Goal: Information Seeking & Learning: Learn about a topic

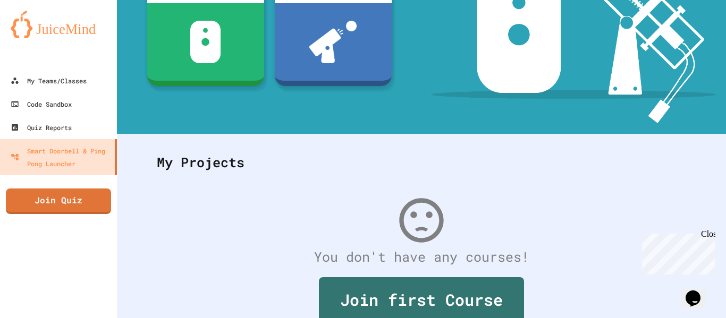
scroll to position [207, 0]
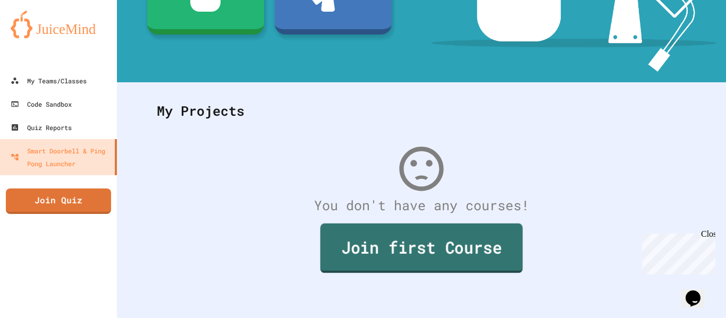
click at [369, 246] on link "Join first Course" at bounding box center [421, 248] width 202 height 49
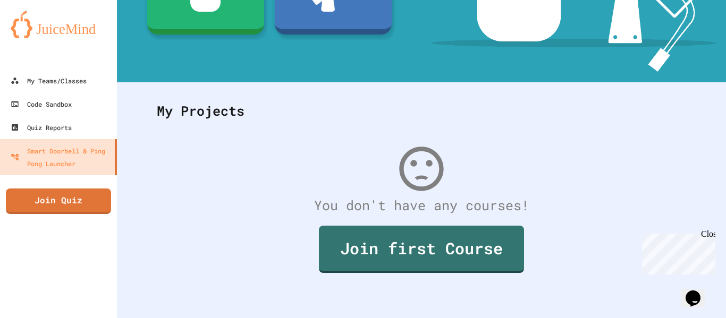
click at [30, 191] on link "Join Quiz" at bounding box center [59, 199] width 98 height 27
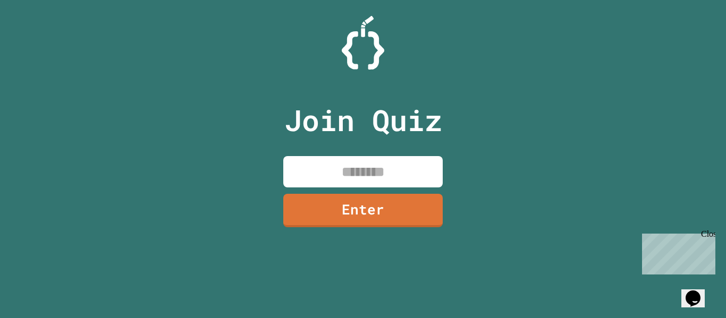
click at [402, 164] on input at bounding box center [362, 171] width 159 height 31
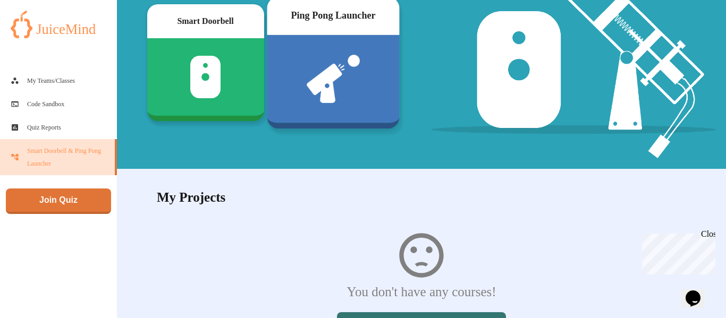
scroll to position [207, 0]
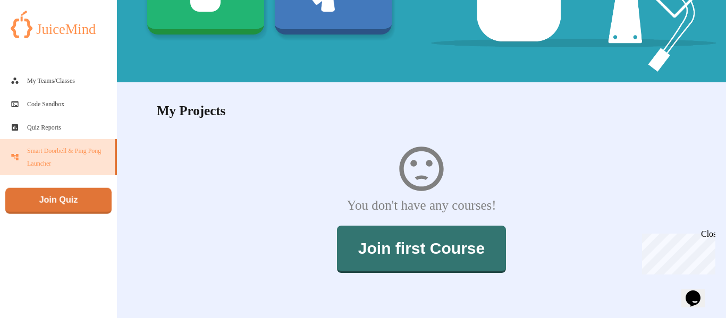
click at [61, 197] on link "Join Quiz" at bounding box center [58, 201] width 106 height 26
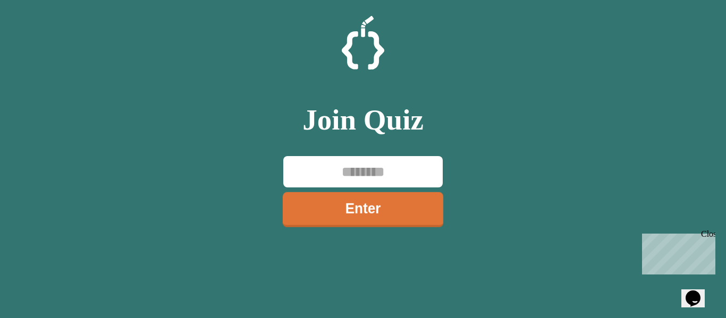
click at [355, 186] on input at bounding box center [362, 171] width 159 height 31
type input "*******"
click at [414, 217] on link "Enter" at bounding box center [363, 208] width 148 height 35
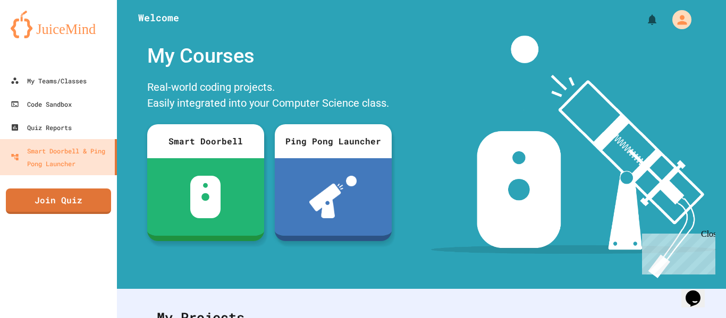
click at [708, 236] on div "Close" at bounding box center [707, 235] width 13 height 13
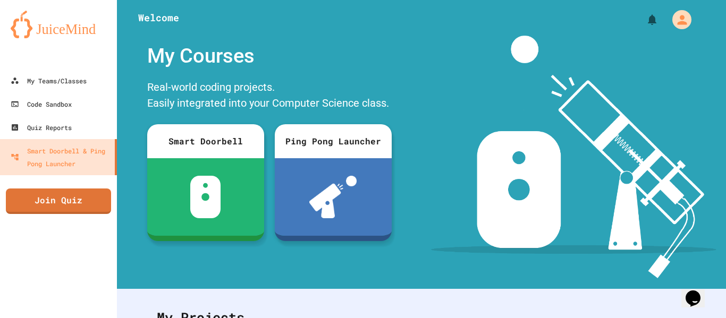
drag, startPoint x: 555, startPoint y: 156, endPoint x: 583, endPoint y: 70, distance: 90.5
click at [582, 70] on img at bounding box center [573, 157] width 285 height 243
click at [671, 13] on button "My Account" at bounding box center [682, 19] width 29 height 29
click at [678, 318] on div at bounding box center [363, 318] width 726 height 0
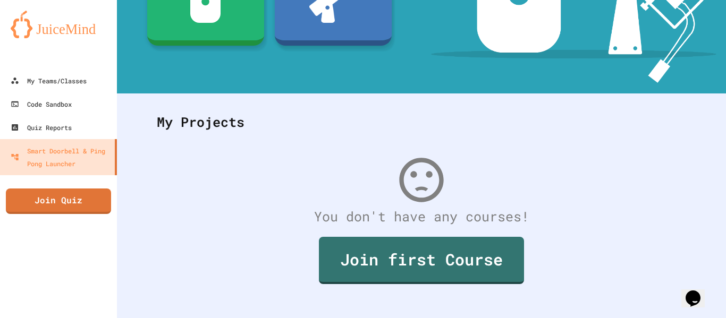
scroll to position [207, 0]
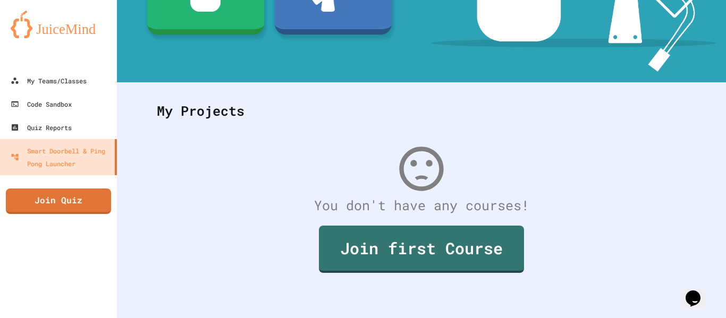
click at [295, 145] on div "You don't have any courses! Join first Course" at bounding box center [421, 221] width 550 height 179
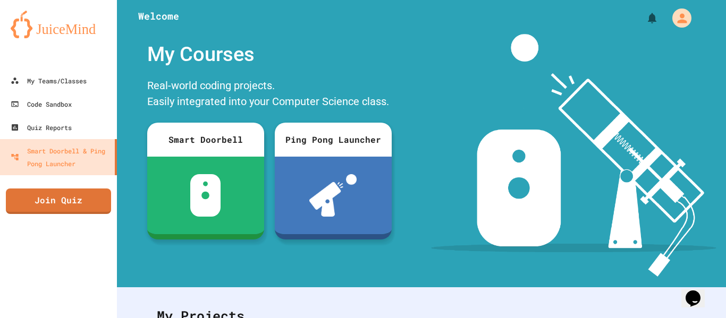
scroll to position [0, 0]
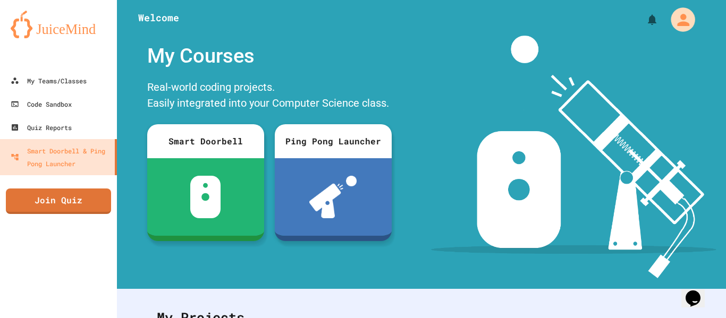
click at [679, 21] on icon "My Account" at bounding box center [682, 20] width 18 height 18
drag, startPoint x: 444, startPoint y: 88, endPoint x: 434, endPoint y: 95, distance: 11.5
click at [441, 318] on div at bounding box center [363, 318] width 726 height 0
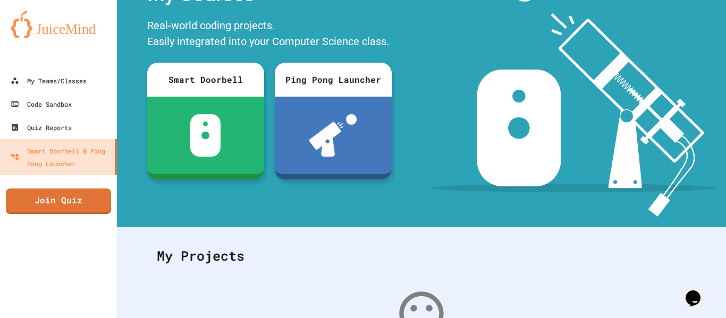
scroll to position [87, 0]
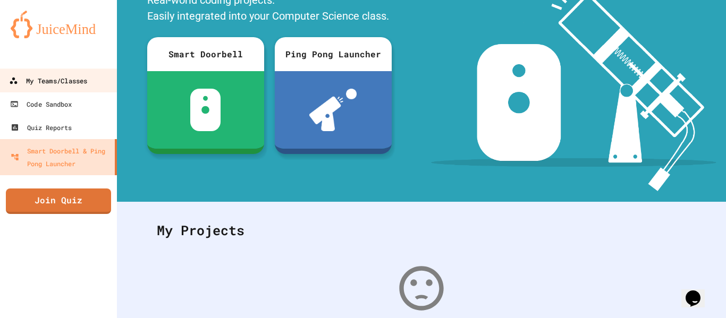
click at [72, 89] on link "My Teams/Classes" at bounding box center [58, 81] width 121 height 24
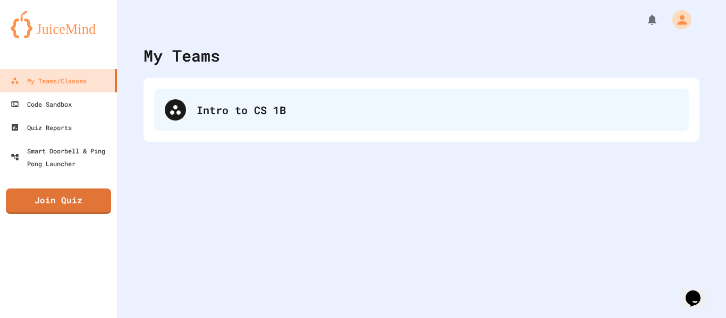
click at [412, 113] on div "Intro to CS 1B" at bounding box center [437, 110] width 481 height 16
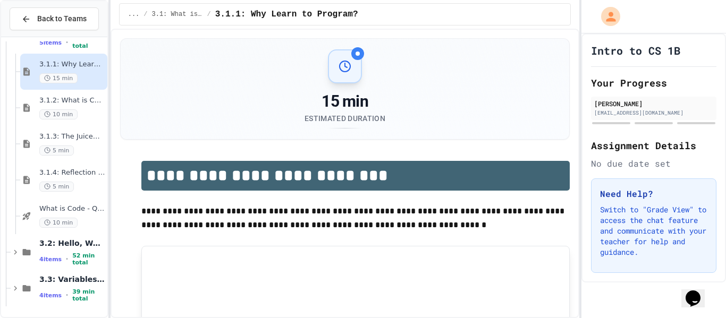
scroll to position [436, 0]
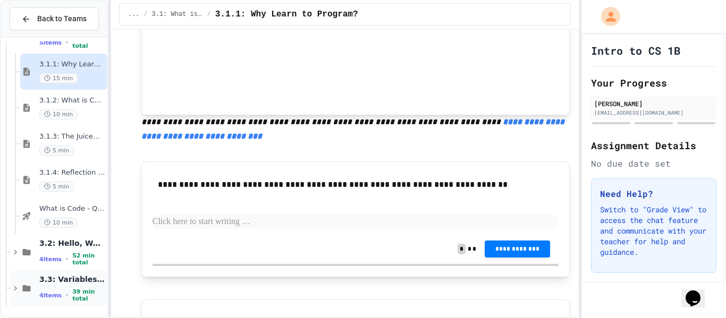
click at [52, 278] on span "3.3: Variables and Data Types" at bounding box center [72, 280] width 66 height 10
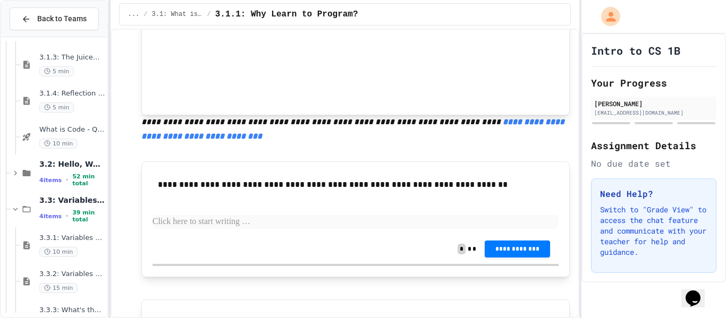
scroll to position [211, 0]
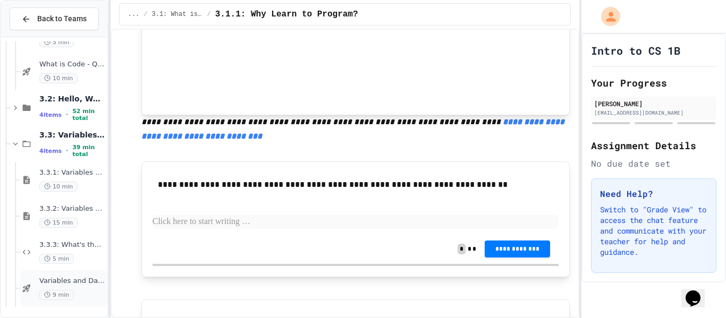
click at [60, 289] on div "Variables and Data types - quiz 9 min" at bounding box center [72, 288] width 66 height 23
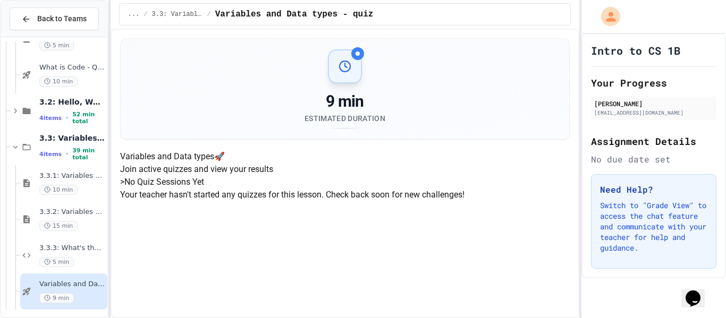
scroll to position [211, 0]
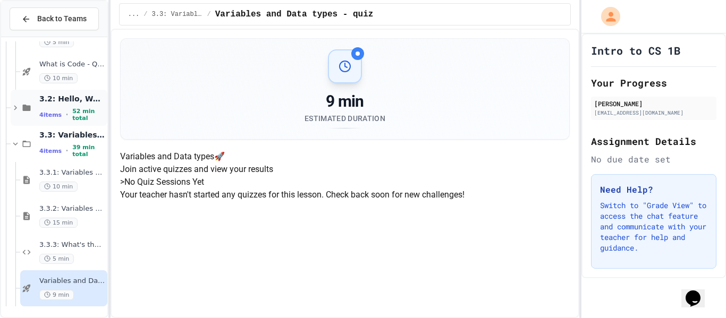
click at [81, 117] on span "52 min total" at bounding box center [88, 115] width 33 height 14
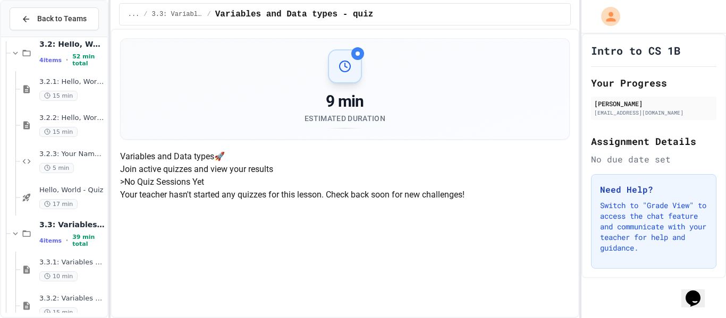
scroll to position [355, 0]
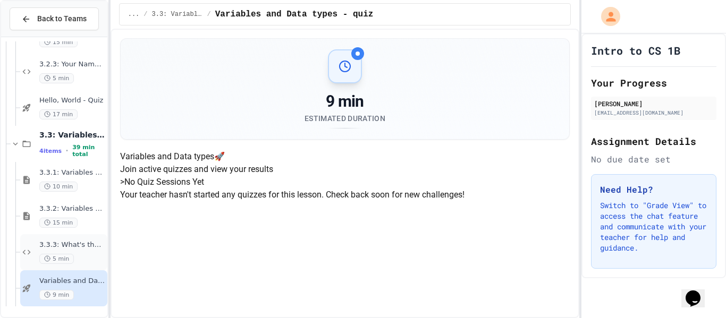
click at [62, 258] on span "5 min" at bounding box center [56, 259] width 35 height 10
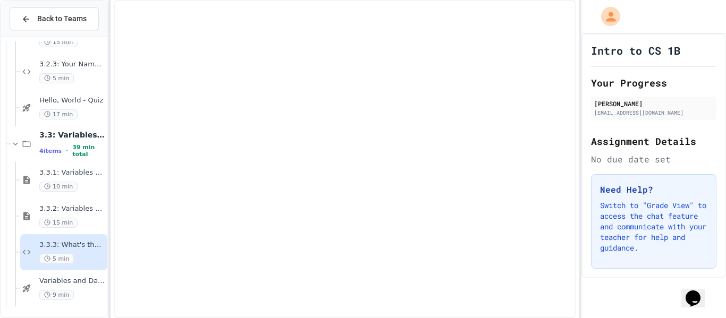
scroll to position [343, 0]
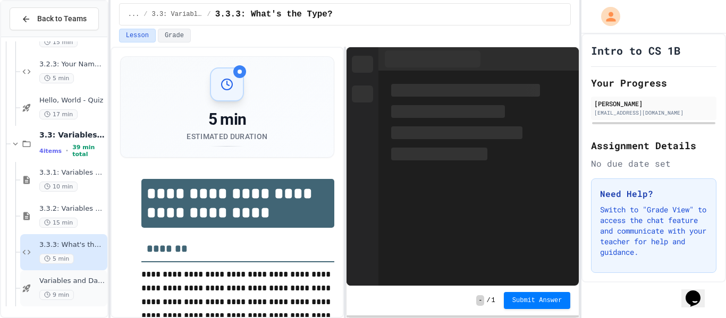
click at [52, 289] on div "Variables and Data types - quiz 9 min" at bounding box center [72, 288] width 66 height 23
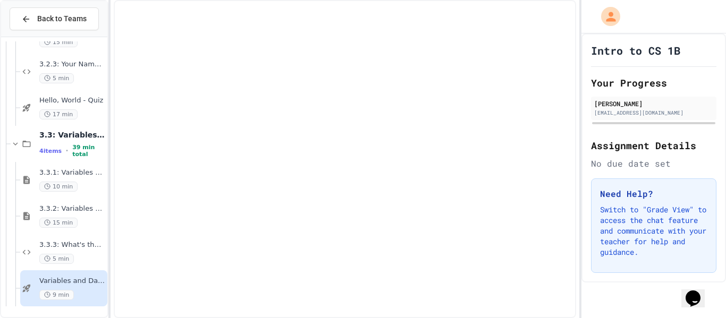
scroll to position [343, 0]
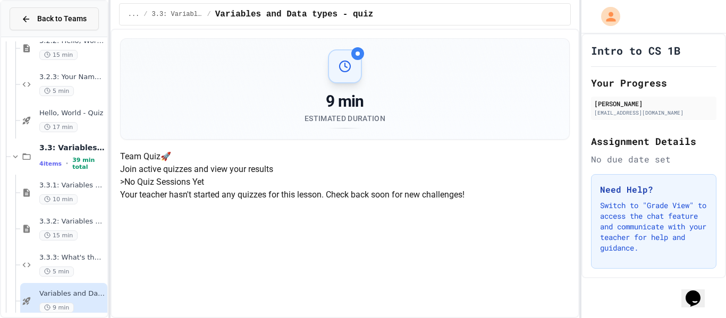
click at [73, 14] on span "Back to Teams" at bounding box center [61, 18] width 49 height 11
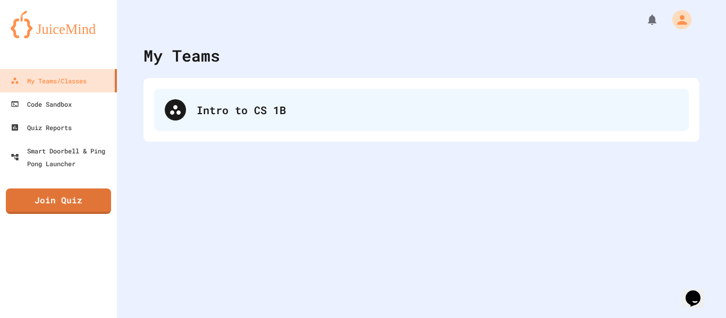
click at [243, 123] on div "Intro to CS 1B" at bounding box center [421, 110] width 534 height 42
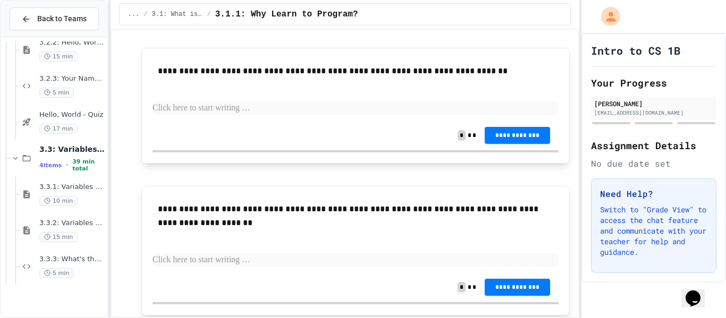
scroll to position [355, 0]
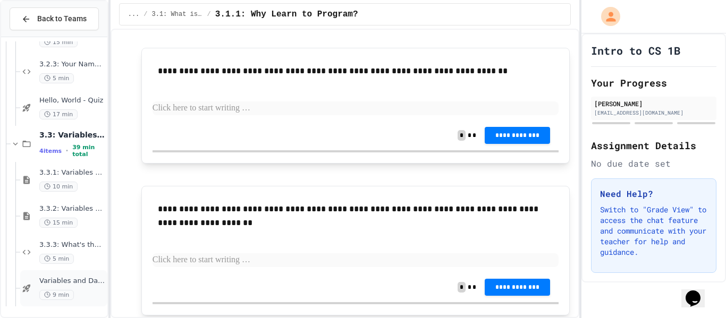
click at [51, 297] on span "9 min" at bounding box center [56, 295] width 35 height 10
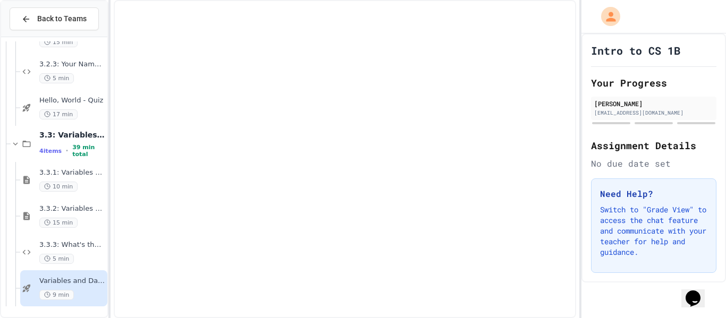
scroll to position [343, 0]
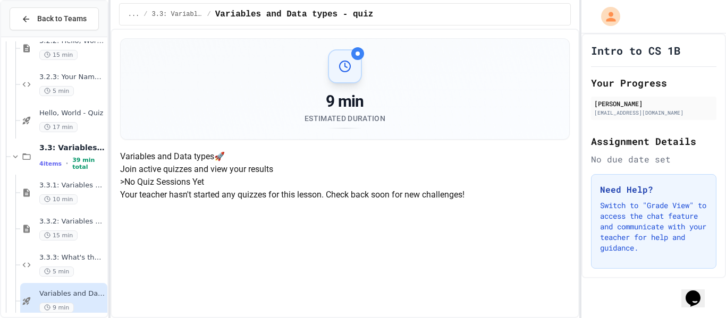
click at [343, 76] on div at bounding box center [345, 66] width 34 height 34
click at [351, 176] on div "> No Quiz Sessions Yet Your teacher hasn't started any quizzes for this lesson.…" at bounding box center [345, 188] width 450 height 25
drag, startPoint x: 267, startPoint y: 133, endPoint x: 230, endPoint y: 108, distance: 44.5
click at [267, 189] on p "Your teacher hasn't started any quizzes for this lesson. Check back soon for ne…" at bounding box center [345, 195] width 450 height 13
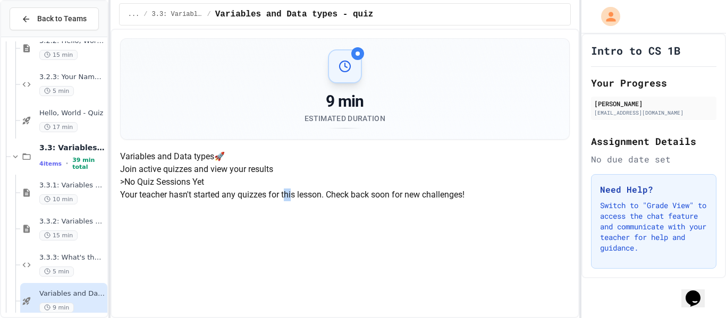
click at [350, 189] on p "Your teacher hasn't started any quizzes for this lesson. Check back soon for ne…" at bounding box center [345, 195] width 450 height 13
click at [38, 104] on div "Back to Teams 3.2.1: Hello, World! 15 min 3.2.2: Hello, World! - Review 15 min …" at bounding box center [54, 159] width 108 height 318
click at [343, 176] on div "> No Quiz Sessions Yet Your teacher hasn't started any quizzes for this lesson.…" at bounding box center [345, 188] width 450 height 25
drag, startPoint x: 353, startPoint y: 96, endPoint x: 475, endPoint y: 108, distance: 122.8
click at [460, 176] on div "> No Quiz Sessions Yet Your teacher hasn't started any quizzes for this lesson.…" at bounding box center [345, 188] width 450 height 25
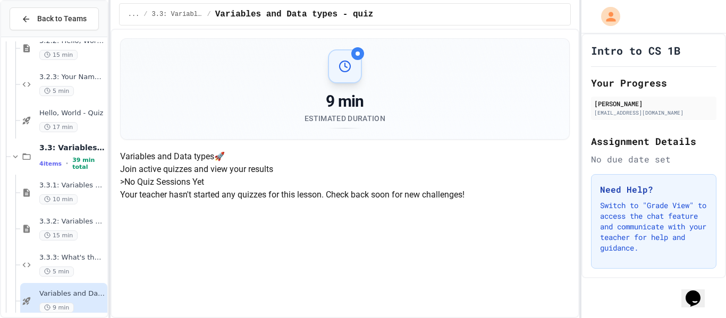
click at [243, 176] on h5 "> No Quiz Sessions Yet" at bounding box center [345, 182] width 450 height 13
click at [238, 176] on h5 "> No Quiz Sessions Yet" at bounding box center [345, 182] width 450 height 13
click at [73, 113] on span "Hello, World - Quiz" at bounding box center [72, 113] width 66 height 9
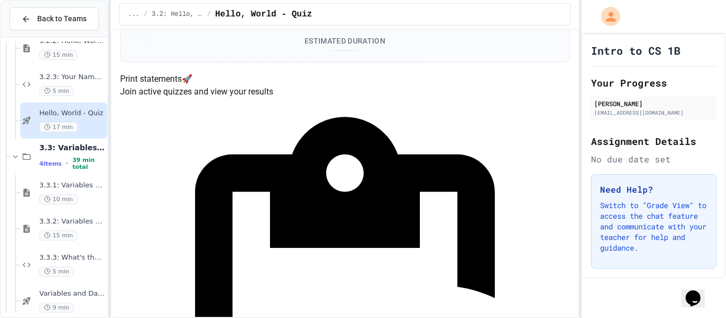
scroll to position [160, 0]
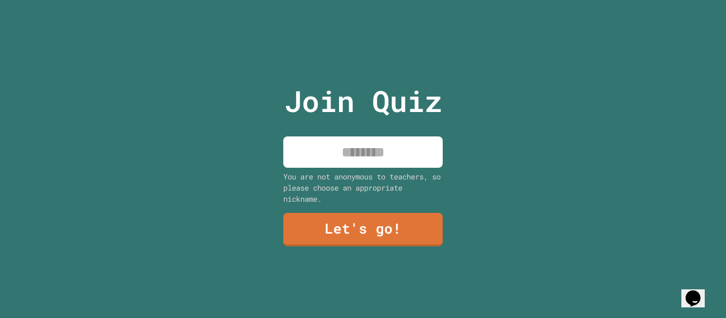
click at [365, 158] on input at bounding box center [362, 152] width 159 height 31
type input "****"
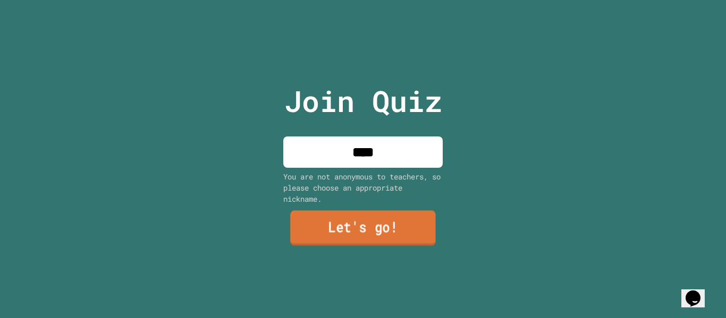
click at [357, 226] on link "Let's go!" at bounding box center [363, 228] width 146 height 35
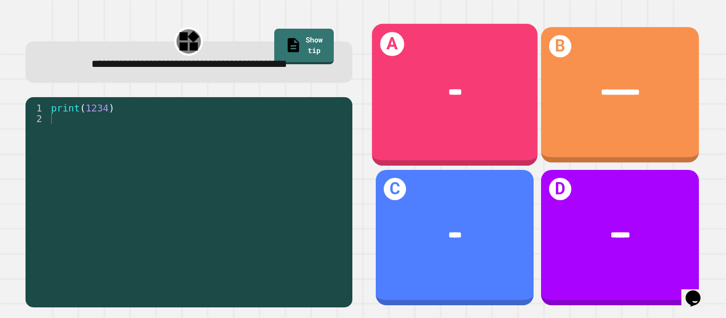
click at [459, 103] on div "****" at bounding box center [454, 91] width 166 height 49
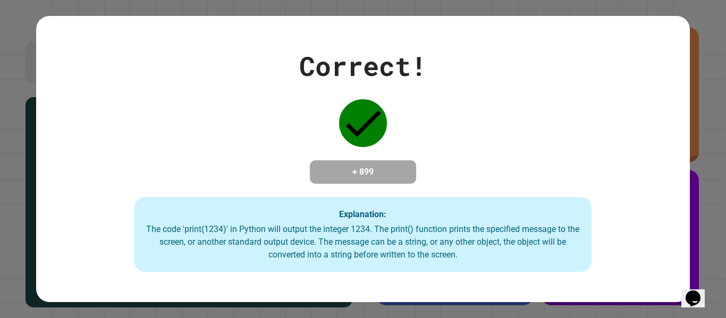
drag, startPoint x: 437, startPoint y: 161, endPoint x: 406, endPoint y: 123, distance: 48.7
click at [416, 140] on div "Correct! + 899 Explanation: The code 'print(1234)' in Python will output the in…" at bounding box center [362, 159] width 653 height 226
click at [394, 111] on div "Correct! + 899 Explanation: The code 'print(1234)' in Python will output the in…" at bounding box center [362, 159] width 653 height 226
click at [368, 73] on div "Correct! + 899 Explanation: The code 'print(1234)' in Python will output the in…" at bounding box center [362, 159] width 653 height 226
drag, startPoint x: 332, startPoint y: 55, endPoint x: 320, endPoint y: 43, distance: 16.5
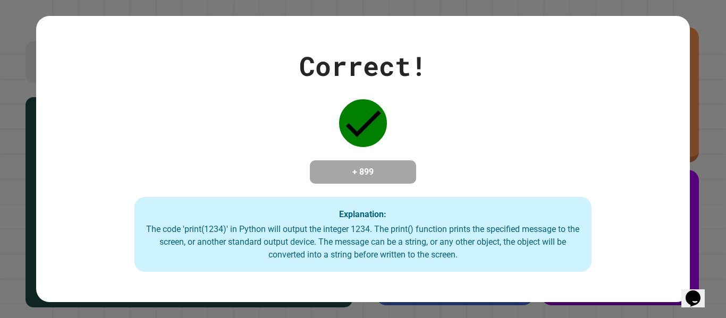
click at [330, 46] on div "Correct!" at bounding box center [362, 66] width 127 height 40
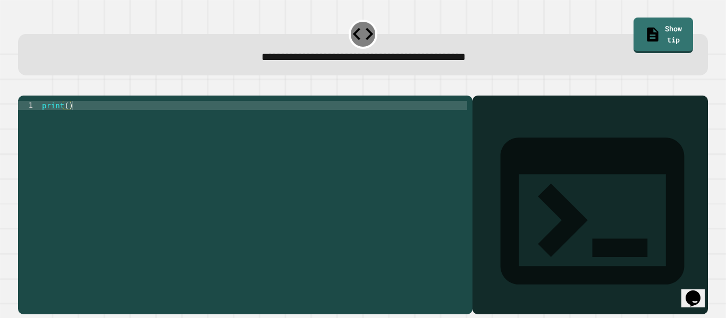
click at [553, 127] on div "Output shell" at bounding box center [589, 218] width 235 height 244
drag, startPoint x: 504, startPoint y: 122, endPoint x: 495, endPoint y: 122, distance: 8.5
click at [500, 122] on div "Output shell" at bounding box center [589, 218] width 235 height 244
click at [396, 127] on div "print ( )" at bounding box center [253, 200] width 427 height 199
click at [65, 127] on div "print ( )" at bounding box center [253, 200] width 427 height 199
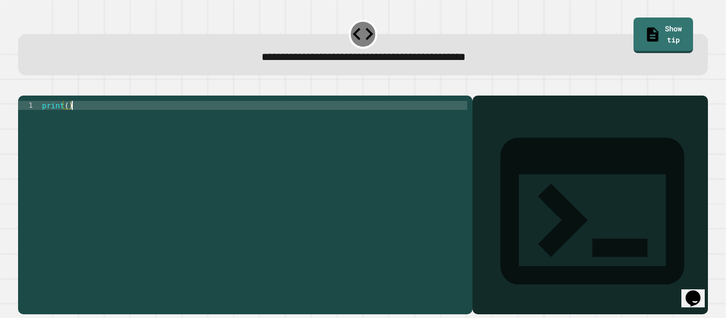
click at [68, 124] on div "print ( )" at bounding box center [253, 200] width 427 height 199
type textarea "**********"
click at [23, 87] on button "button" at bounding box center [23, 87] width 0 height 0
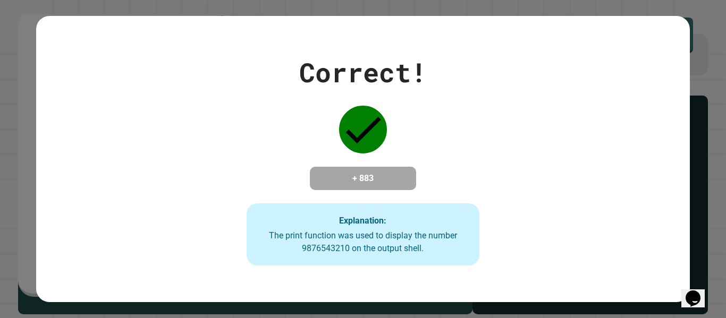
click at [669, 198] on div "Correct! + 883 Explanation: The print function was used to display the number 9…" at bounding box center [362, 160] width 653 height 214
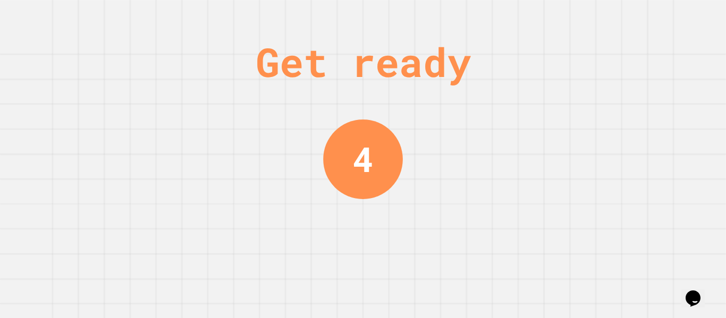
scroll to position [0, 0]
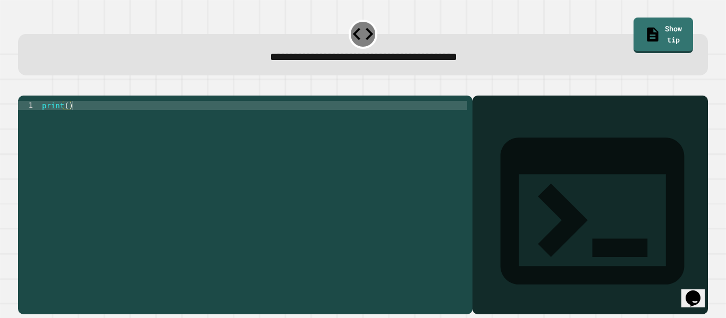
click at [67, 124] on div "print ( )" at bounding box center [253, 200] width 427 height 199
type textarea "**********"
click at [23, 87] on icon "button" at bounding box center [23, 87] width 0 height 0
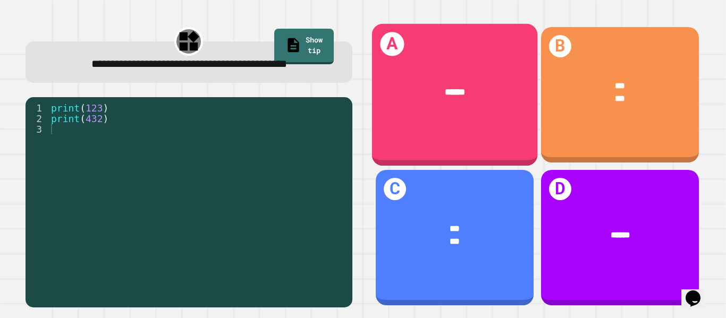
click at [452, 109] on div "******" at bounding box center [454, 91] width 166 height 49
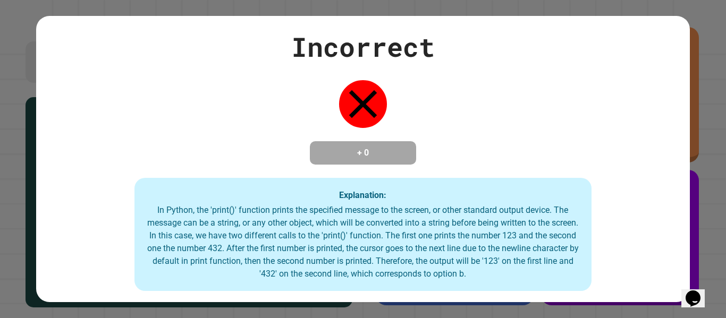
click at [440, 128] on div "Incorrect + 0 Explanation: In Python, the 'print()' function prints the specifi…" at bounding box center [362, 159] width 653 height 265
click at [434, 131] on div "Incorrect + 0 Explanation: In Python, the 'print()' function prints the specifi…" at bounding box center [362, 159] width 653 height 265
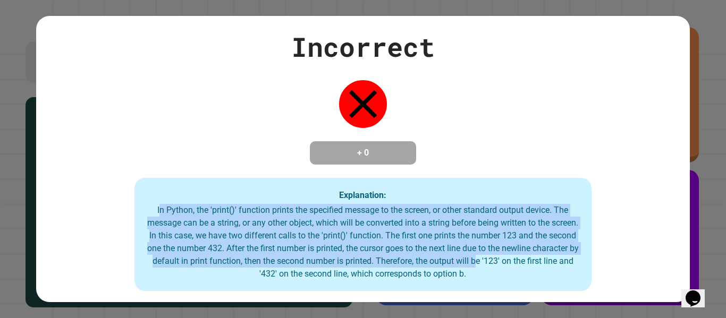
drag, startPoint x: 159, startPoint y: 214, endPoint x: 521, endPoint y: 271, distance: 366.1
click at [522, 272] on div "In Python, the 'print()' function prints the specified message to the screen, o…" at bounding box center [363, 242] width 436 height 76
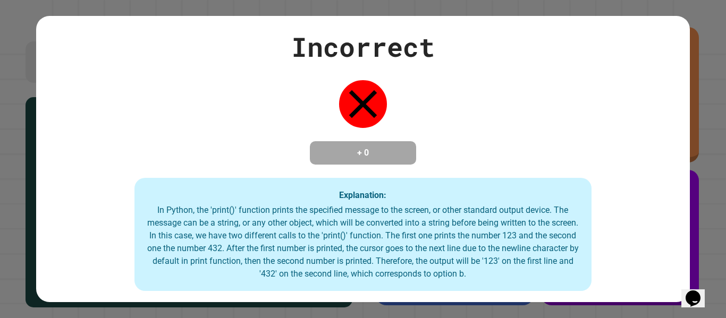
click at [534, 142] on div "Incorrect + 0 Explanation: In Python, the 'print()' function prints the specifi…" at bounding box center [362, 159] width 653 height 265
click at [207, 48] on div "Incorrect + 0 Explanation: In Python, the 'print()' function prints the specifi…" at bounding box center [362, 159] width 653 height 265
drag, startPoint x: 207, startPoint y: 47, endPoint x: 191, endPoint y: 36, distance: 19.3
click at [191, 36] on div "Incorrect + 0 Explanation: In Python, the 'print()' function prints the specifi…" at bounding box center [362, 159] width 653 height 265
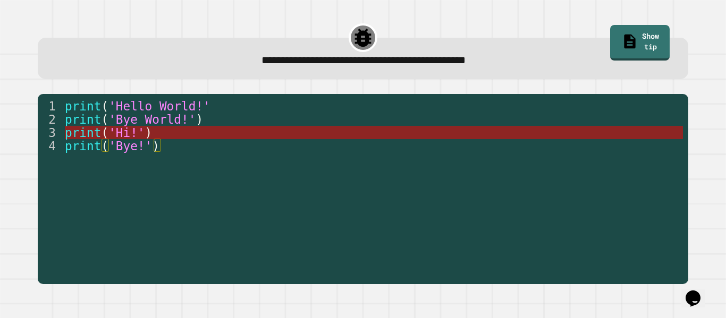
click at [121, 133] on span "'Hi!'" at bounding box center [126, 133] width 36 height 14
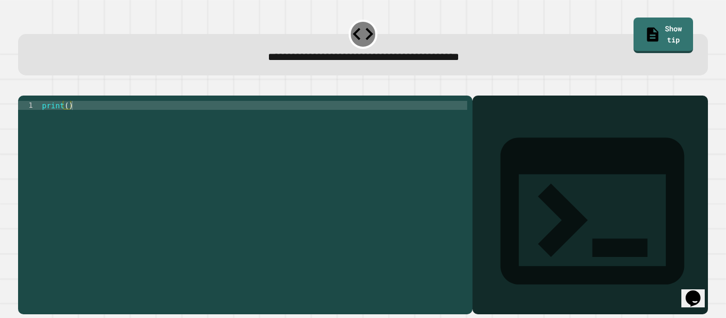
click at [65, 118] on div "print ( )" at bounding box center [253, 200] width 427 height 199
click at [67, 121] on div "print ( )" at bounding box center [253, 200] width 427 height 199
type textarea "**********"
click at [23, 87] on icon "button" at bounding box center [23, 87] width 0 height 0
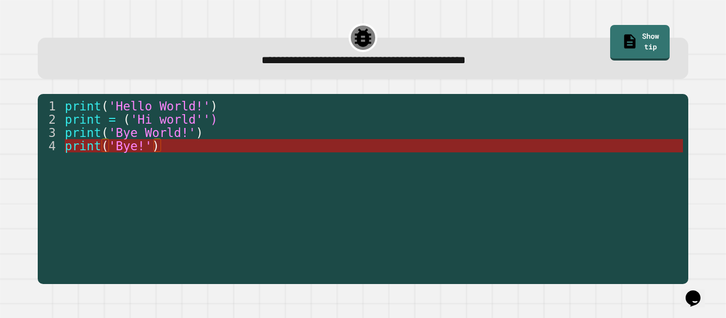
click at [135, 147] on span "'Bye!'" at bounding box center [130, 146] width 44 height 14
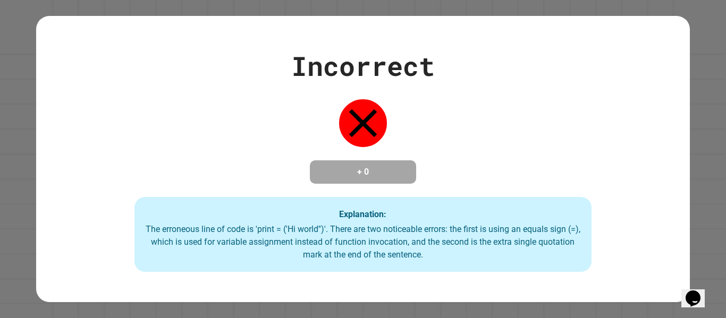
click at [270, 219] on div "Explanation: The erroneous line of code is 'print = ('Hi world'')'. There are t…" at bounding box center [362, 234] width 457 height 75
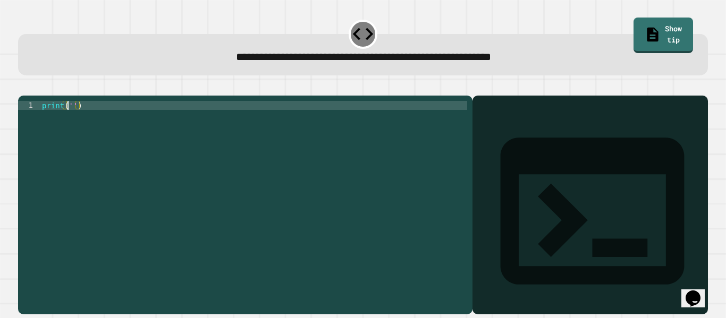
click at [69, 121] on div "print ( '' )" at bounding box center [253, 200] width 427 height 199
click at [72, 123] on div "print ( '' )" at bounding box center [253, 200] width 427 height 199
click at [23, 87] on icon "button" at bounding box center [23, 87] width 0 height 0
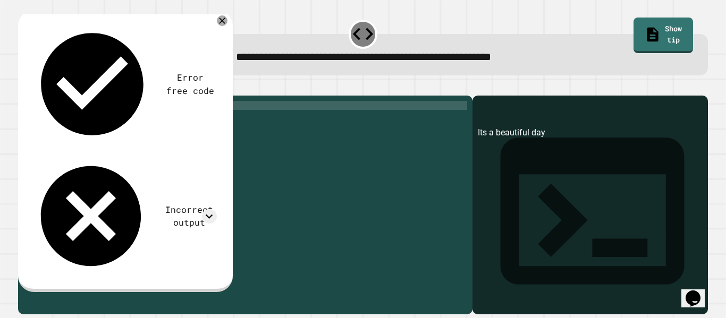
click at [82, 126] on div "print ( 'Its a beautiful day' )" at bounding box center [253, 200] width 427 height 199
click at [81, 121] on div "print ( 'Its a beautiful day' )" at bounding box center [253, 200] width 427 height 199
click at [23, 87] on icon "button" at bounding box center [23, 87] width 0 height 0
click at [84, 124] on div "print ( 'It s a beautiful day' )" at bounding box center [253, 200] width 427 height 199
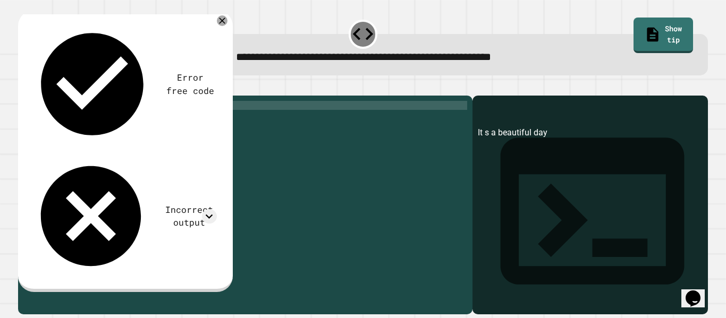
scroll to position [0, 6]
click at [33, 94] on icon "button" at bounding box center [31, 93] width 6 height 7
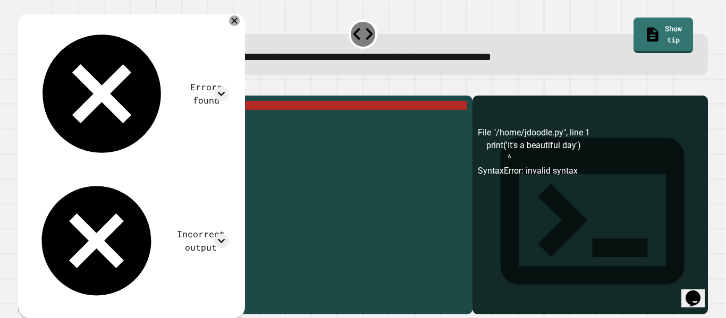
click at [83, 124] on div "print ( 'It' s a beautiful day ')" at bounding box center [253, 200] width 427 height 199
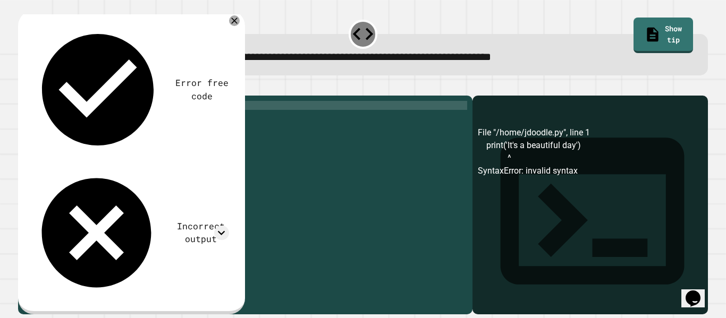
click at [32, 93] on icon "button" at bounding box center [31, 93] width 6 height 7
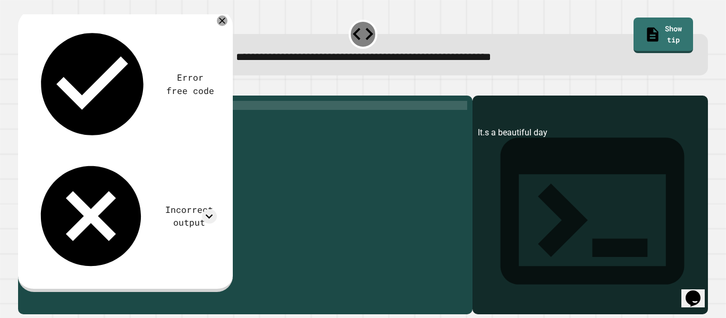
click at [83, 125] on div "print ( 'It.s a beautiful day' )" at bounding box center [253, 200] width 427 height 199
click at [83, 123] on div "print ( 'It.s a beautiful day' )" at bounding box center [253, 200] width 427 height 199
type textarea "**********"
click at [155, 124] on div "print ( 'Its a beautiful day' )" at bounding box center [253, 200] width 427 height 199
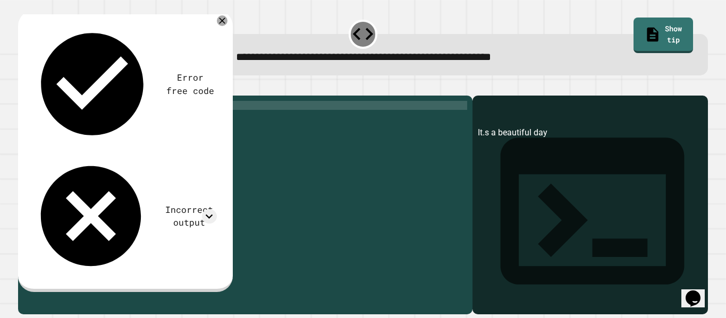
click at [159, 121] on div "**********" at bounding box center [363, 159] width 726 height 318
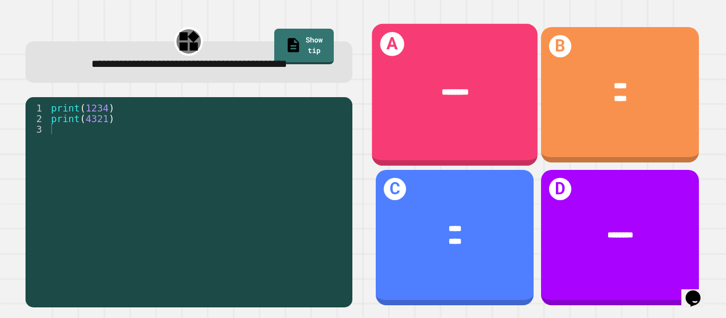
click at [447, 127] on div "A ********" at bounding box center [454, 95] width 166 height 142
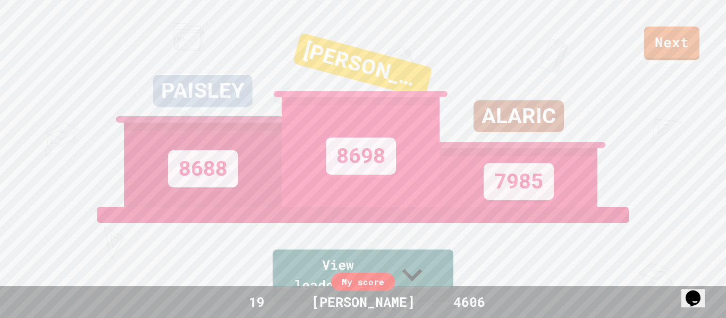
click at [513, 294] on div "Next PAISLEY 8688 DANA 8698 ALARIC 7985 View leaderboard Leaderboard DANA 8698 …" at bounding box center [363, 159] width 726 height 318
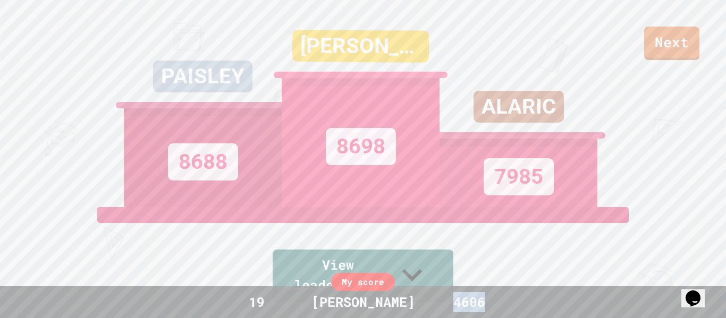
drag, startPoint x: 445, startPoint y: 300, endPoint x: 510, endPoint y: 311, distance: 66.3
click at [517, 309] on div "My score 19 IVAN 4606" at bounding box center [363, 302] width 726 height 32
